Goal: Task Accomplishment & Management: Use online tool/utility

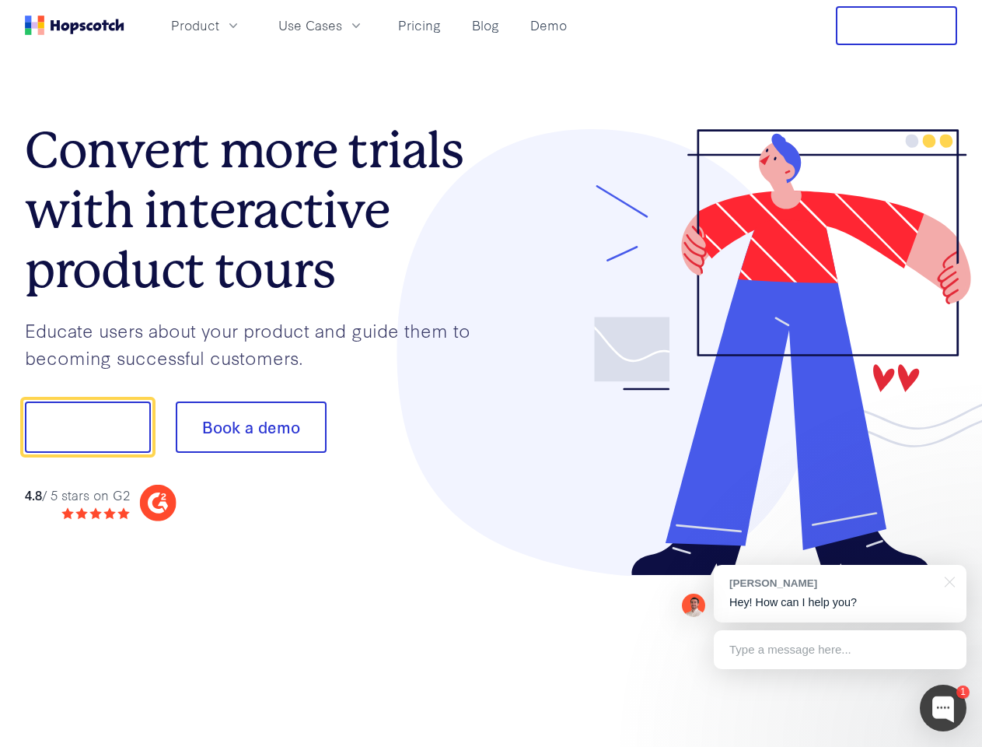
click at [491, 373] on div at bounding box center [724, 352] width 467 height 447
click at [219, 25] on span "Product" at bounding box center [195, 25] width 48 height 19
click at [342, 25] on span "Use Cases" at bounding box center [310, 25] width 64 height 19
click at [897, 26] on button "Free Trial" at bounding box center [896, 25] width 121 height 39
click at [87, 427] on button "Show me!" at bounding box center [88, 426] width 126 height 51
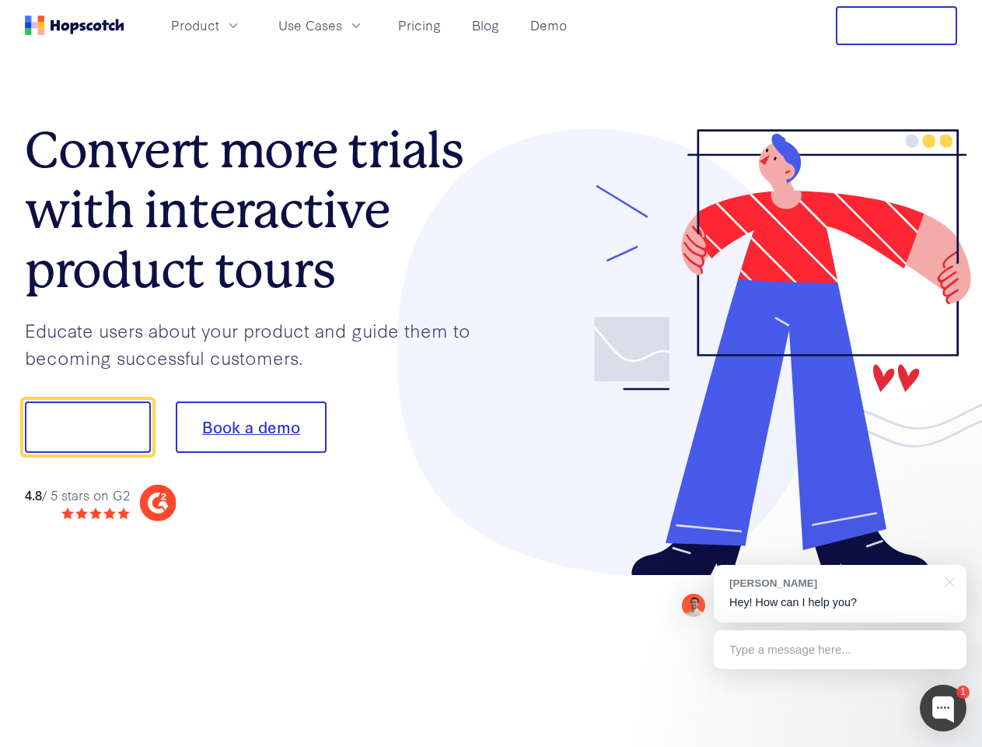
click at [250, 427] on button "Book a demo" at bounding box center [251, 426] width 151 height 51
click at [943, 708] on div at bounding box center [943, 707] width 47 height 47
click at [840, 593] on div "[PERSON_NAME] Hey! How can I help you?" at bounding box center [840, 594] width 253 height 58
click at [947, 580] on div at bounding box center [821, 425] width 292 height 519
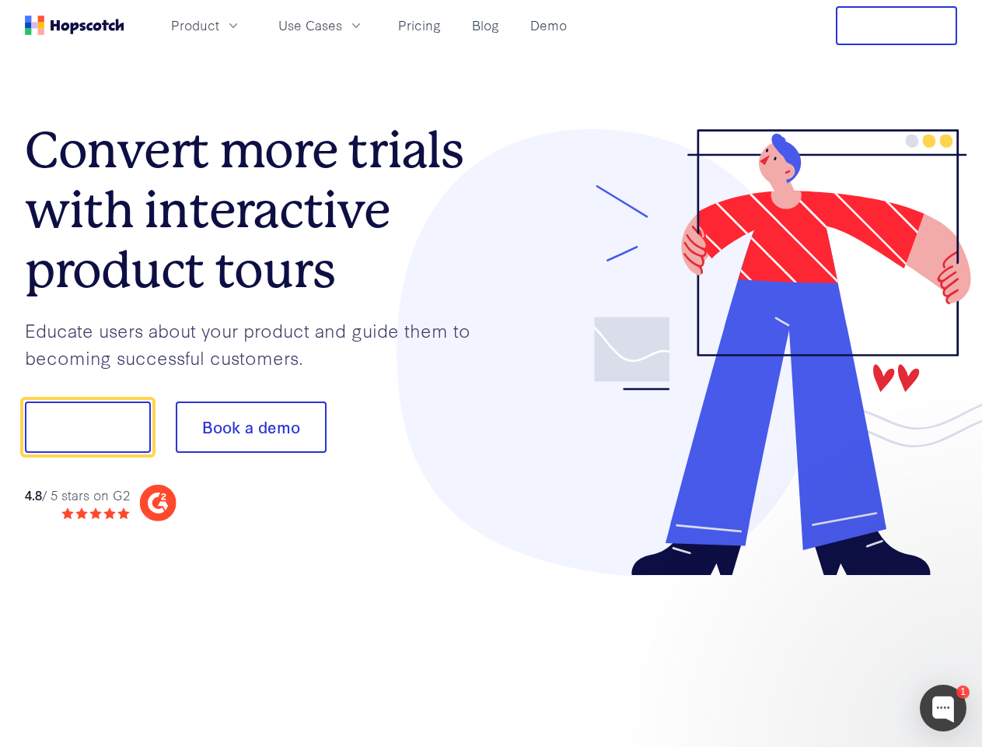
click at [840, 649] on div at bounding box center [821, 529] width 292 height 310
